Goal: Task Accomplishment & Management: Manage account settings

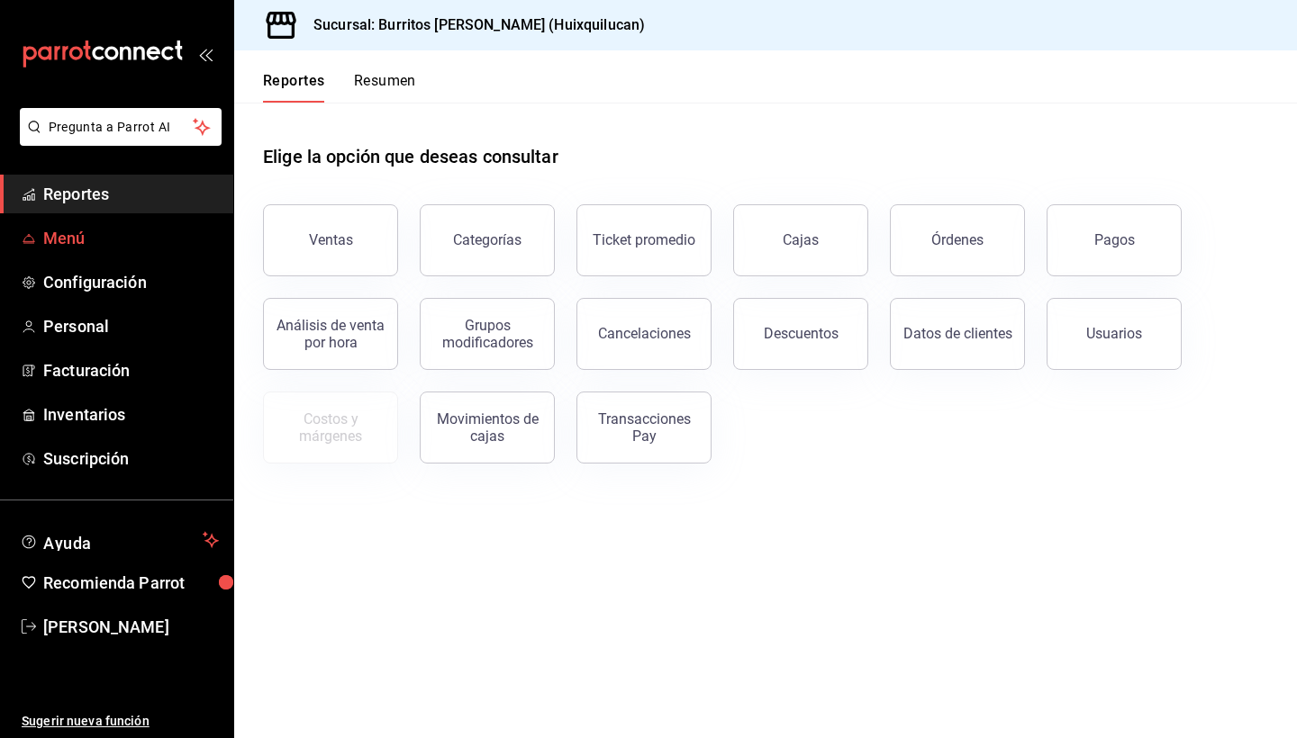
click at [77, 231] on span "Menú" at bounding box center [131, 238] width 176 height 24
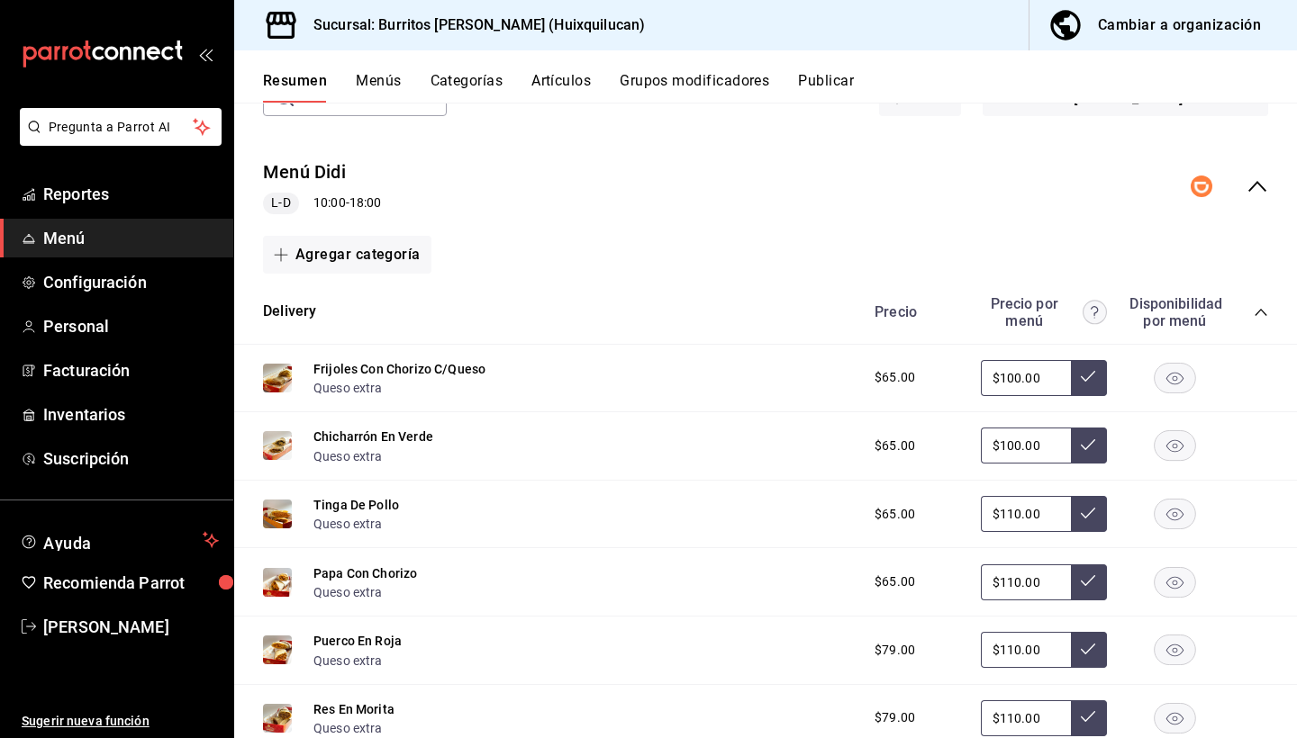
scroll to position [144, 0]
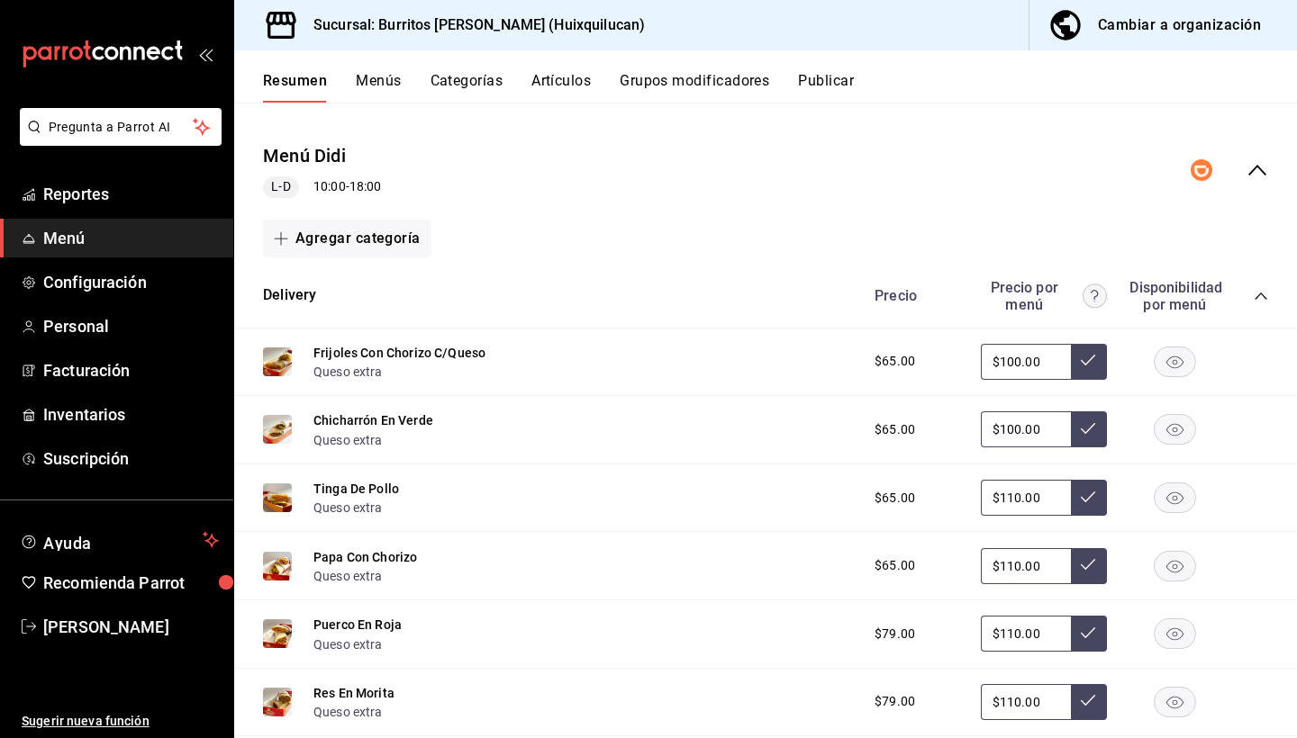
click at [277, 370] on img at bounding box center [277, 362] width 29 height 29
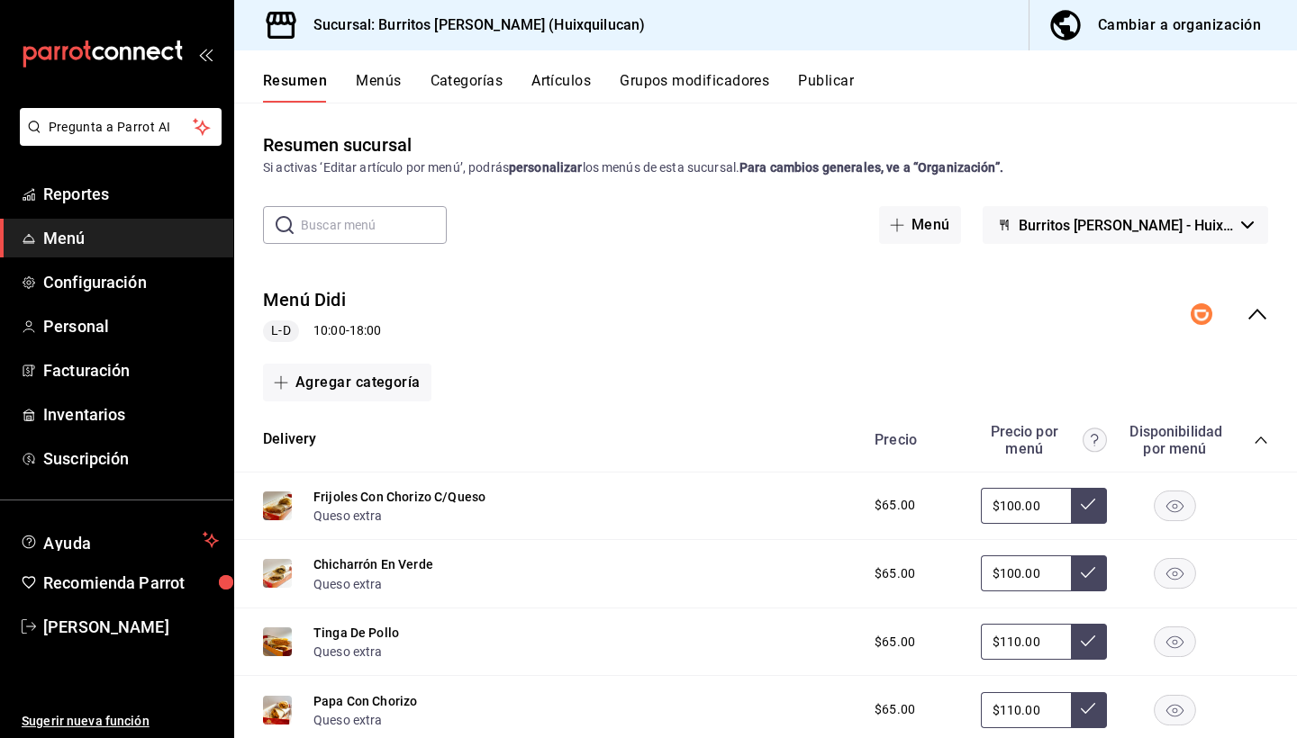
scroll to position [0, 0]
click at [1252, 308] on icon "collapse-menu-row" at bounding box center [1257, 314] width 22 height 22
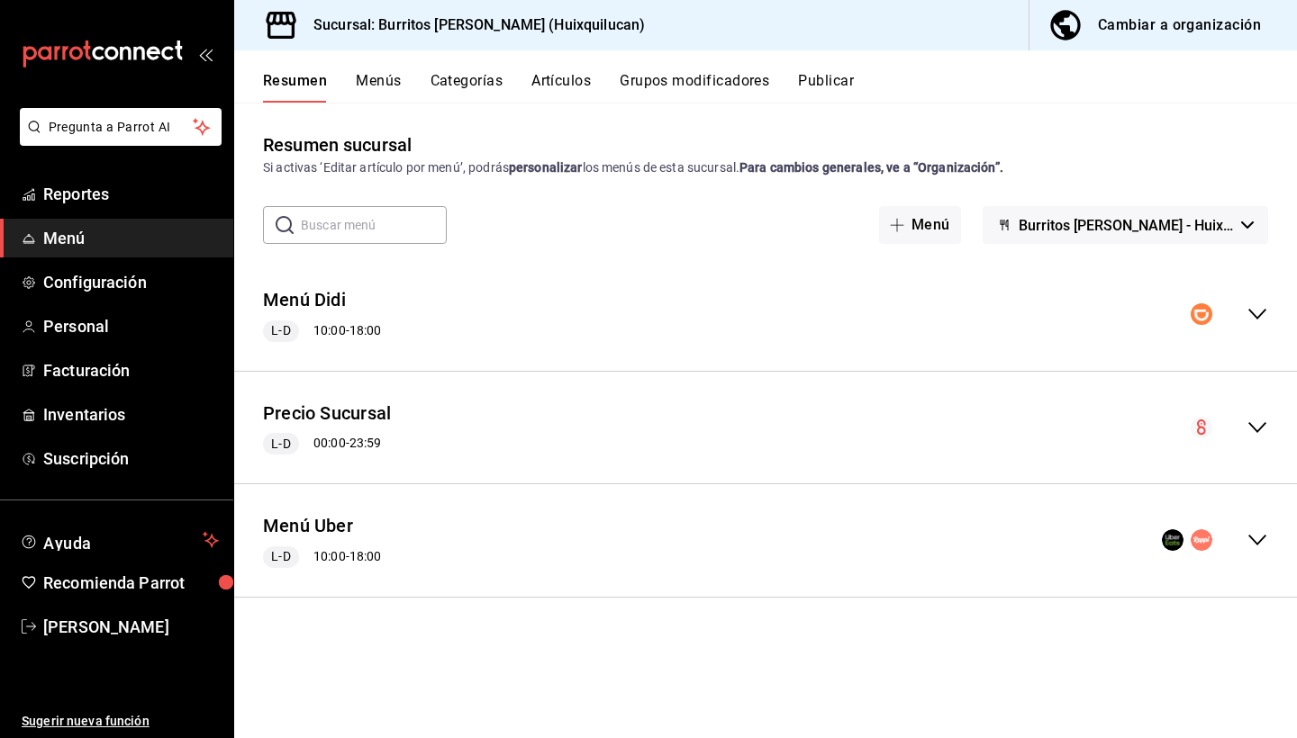
click at [1264, 546] on icon "collapse-menu-row" at bounding box center [1257, 540] width 22 height 22
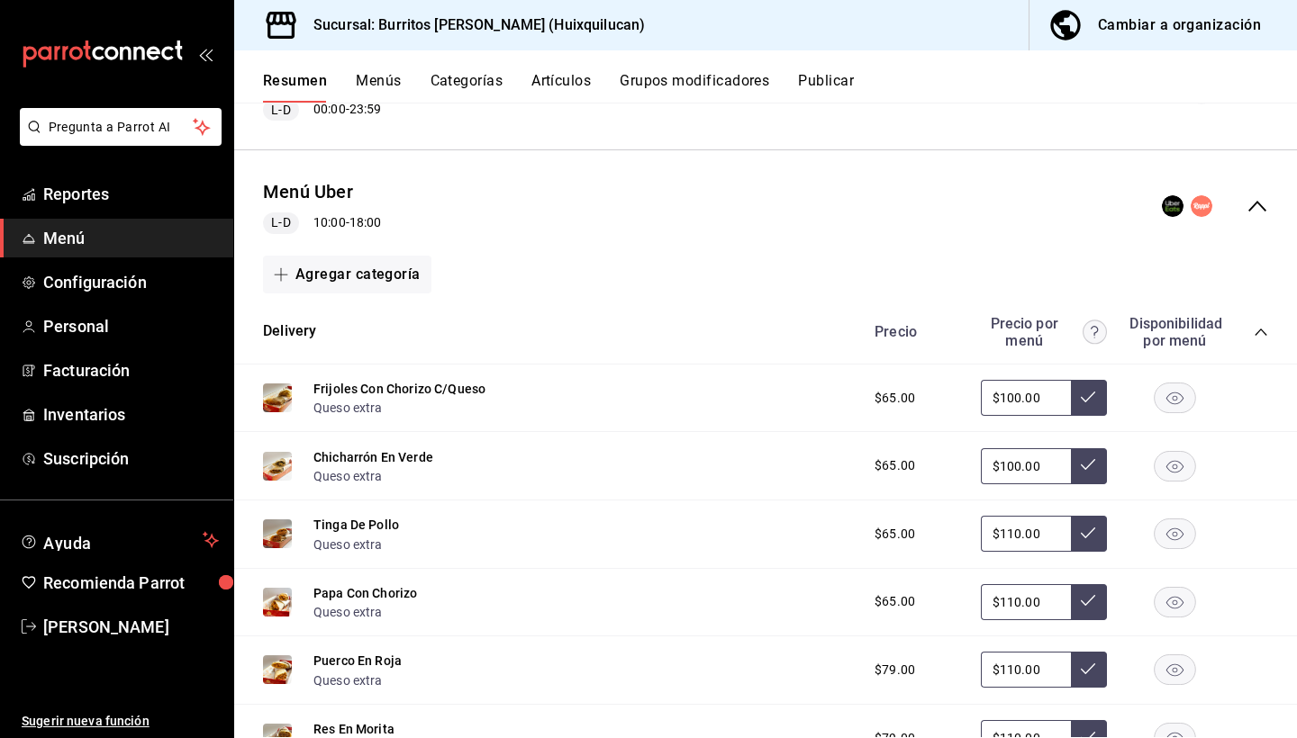
click at [273, 404] on img at bounding box center [277, 398] width 29 height 29
click at [380, 395] on button "Frijoles Con Chorizo C/Queso" at bounding box center [399, 389] width 172 height 18
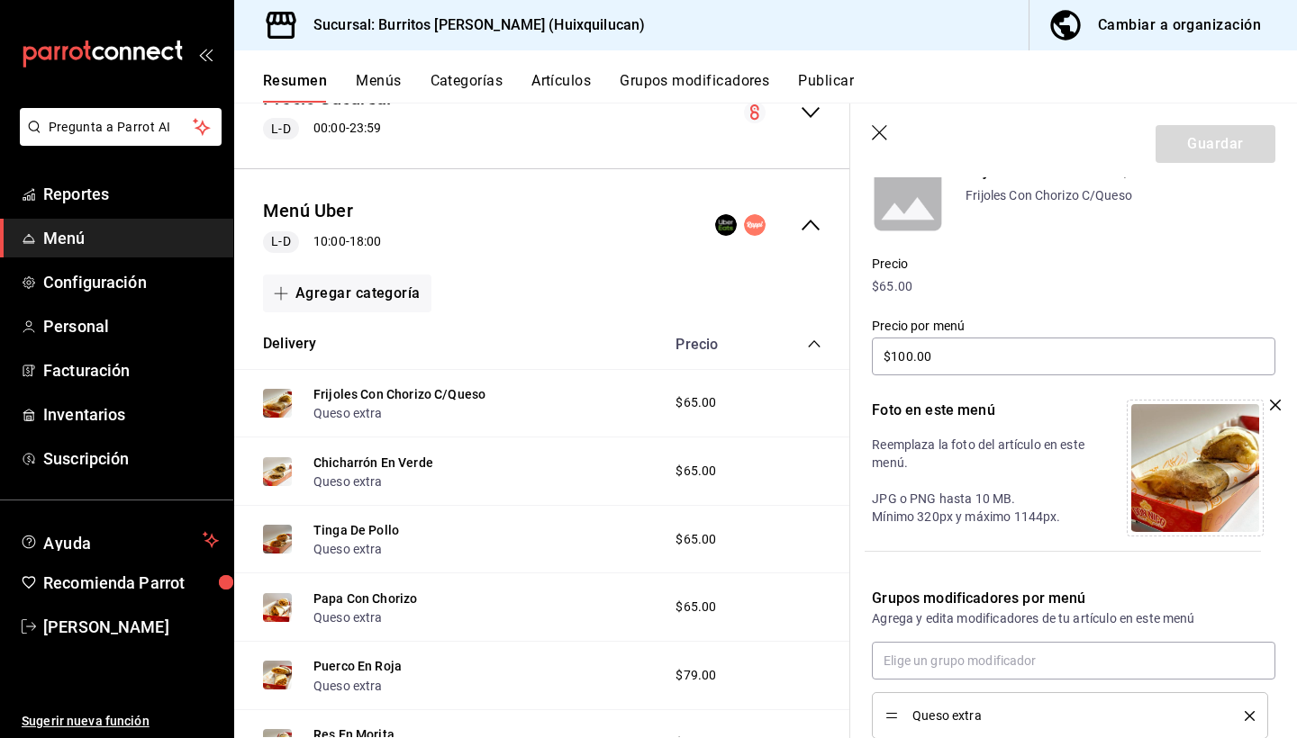
click at [888, 134] on icon "button" at bounding box center [881, 134] width 18 height 18
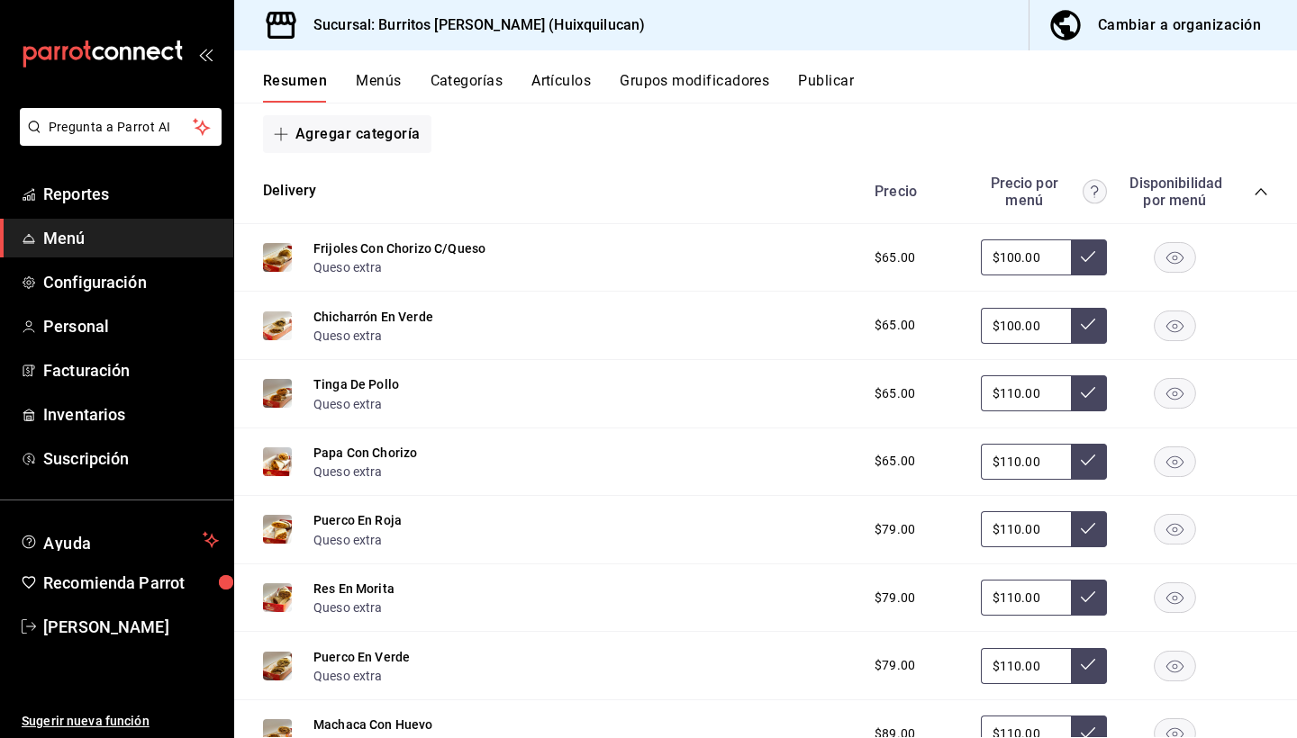
scroll to position [481, 0]
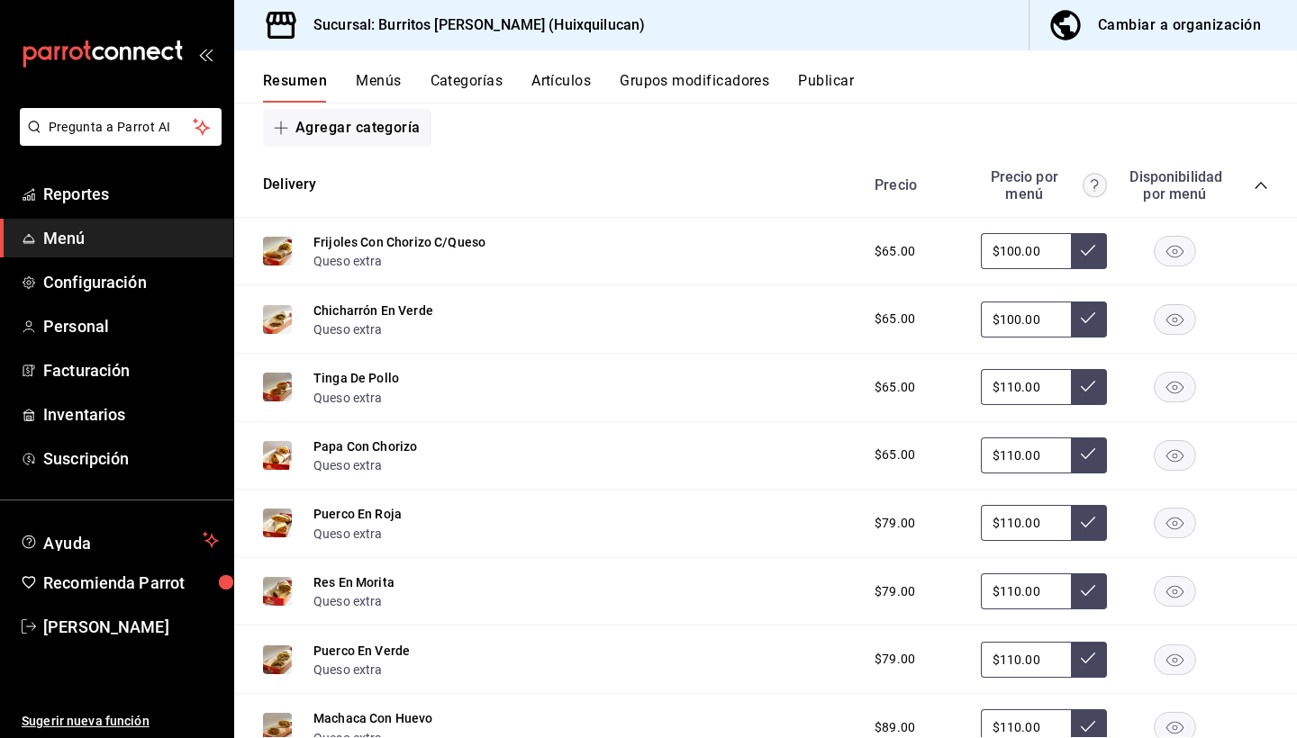
click at [719, 254] on div "Frijoles Con Chorizo C/Queso Queso extra $65.00 $100.00" at bounding box center [765, 252] width 1062 height 68
click at [1180, 244] on rect "button" at bounding box center [1174, 252] width 41 height 30
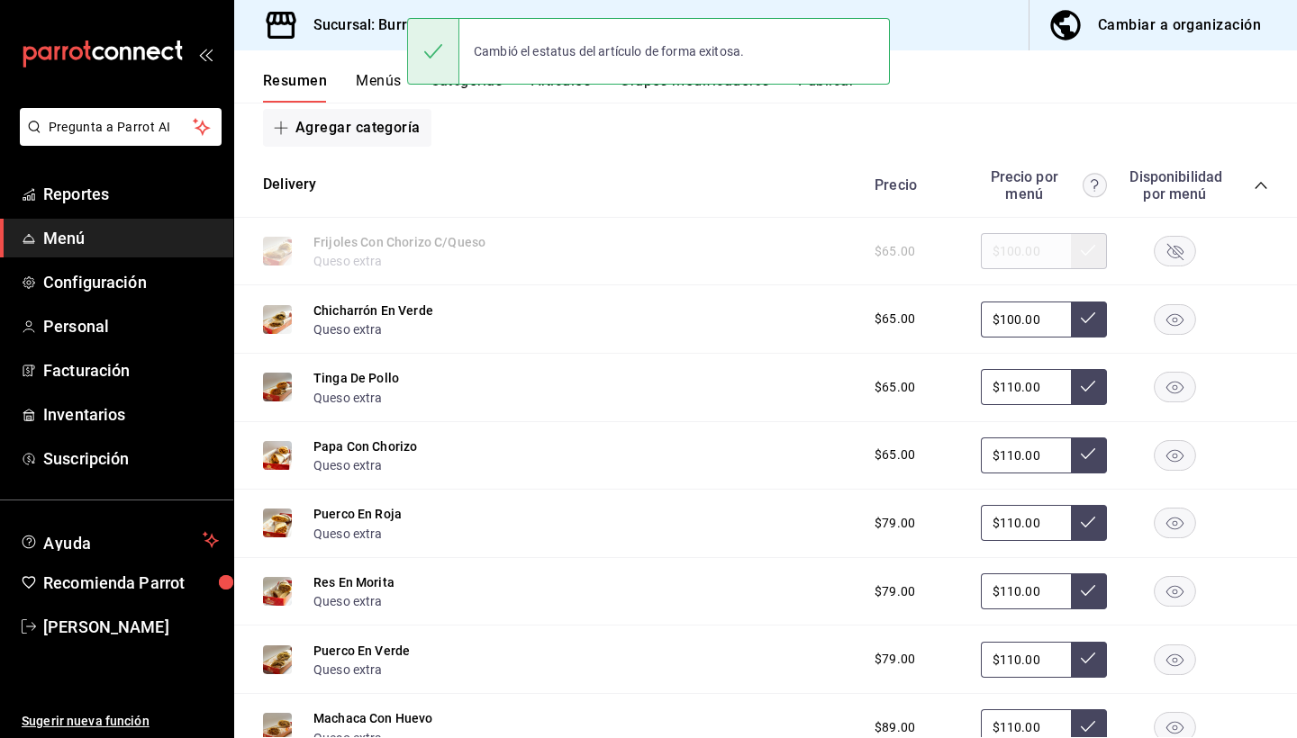
click at [1180, 243] on rect "button" at bounding box center [1174, 252] width 41 height 30
click at [398, 233] on button "Frijoles Con Chorizo C/Queso" at bounding box center [399, 242] width 172 height 18
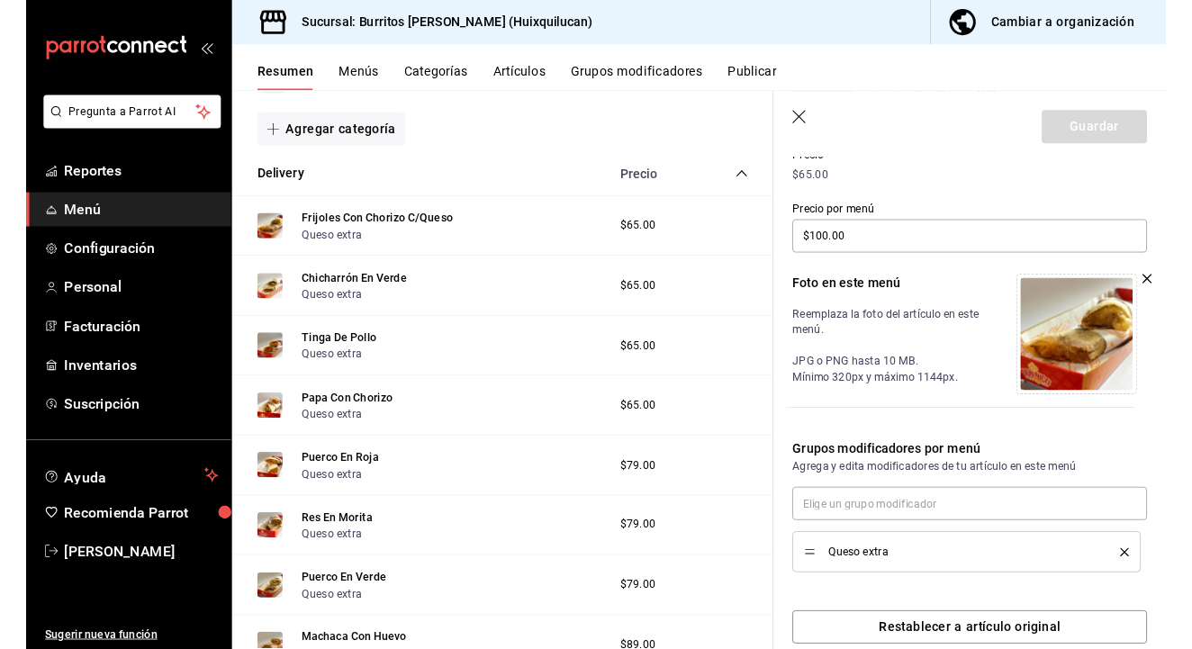
scroll to position [270, 0]
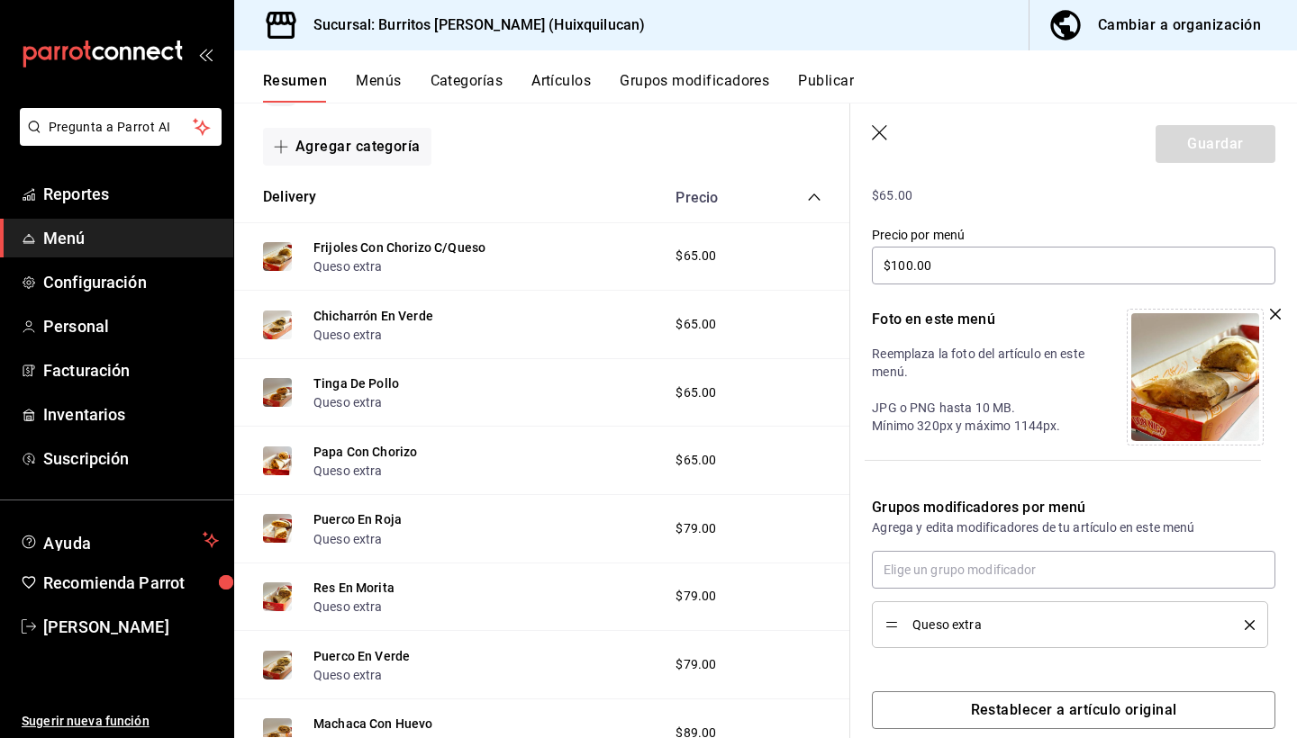
click at [1266, 313] on div at bounding box center [1200, 377] width 149 height 137
click at [1274, 314] on icon "button" at bounding box center [1275, 314] width 11 height 11
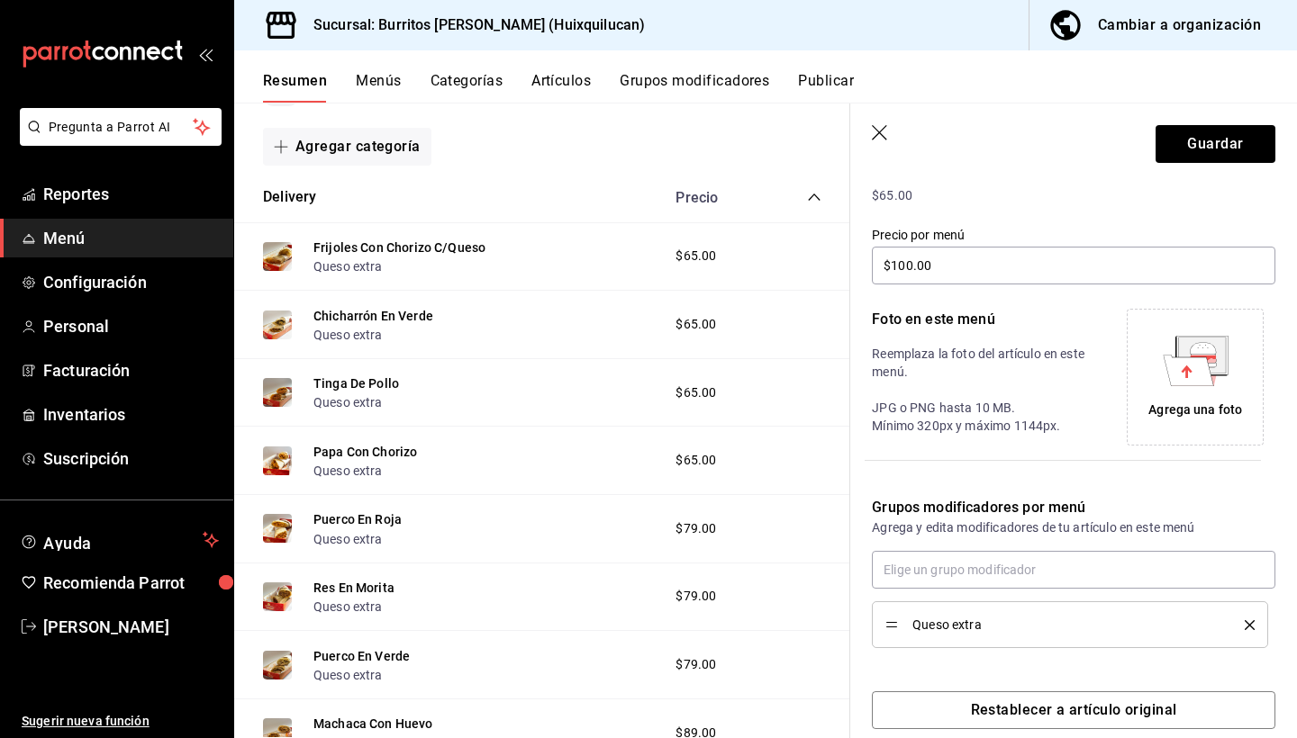
click at [1205, 391] on div "Agrega una foto" at bounding box center [1195, 377] width 128 height 128
click at [1209, 379] on icon at bounding box center [1187, 370] width 50 height 31
click at [1203, 364] on icon at bounding box center [1187, 370] width 50 height 31
click at [1183, 409] on div "Agrega una foto" at bounding box center [1195, 410] width 94 height 19
